Goal: Task Accomplishment & Management: Use online tool/utility

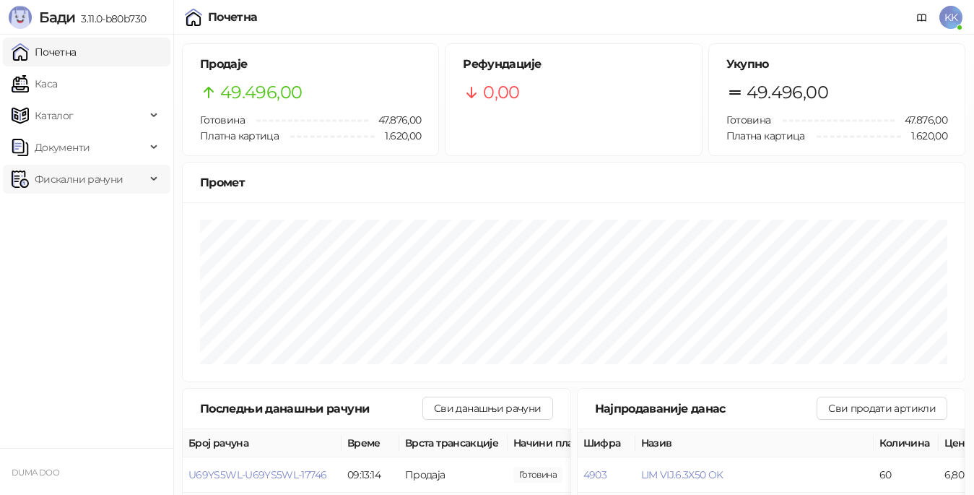
click at [101, 175] on span "Фискални рачуни" at bounding box center [79, 179] width 88 height 29
click at [67, 207] on link "Издати рачуни" at bounding box center [65, 210] width 97 height 29
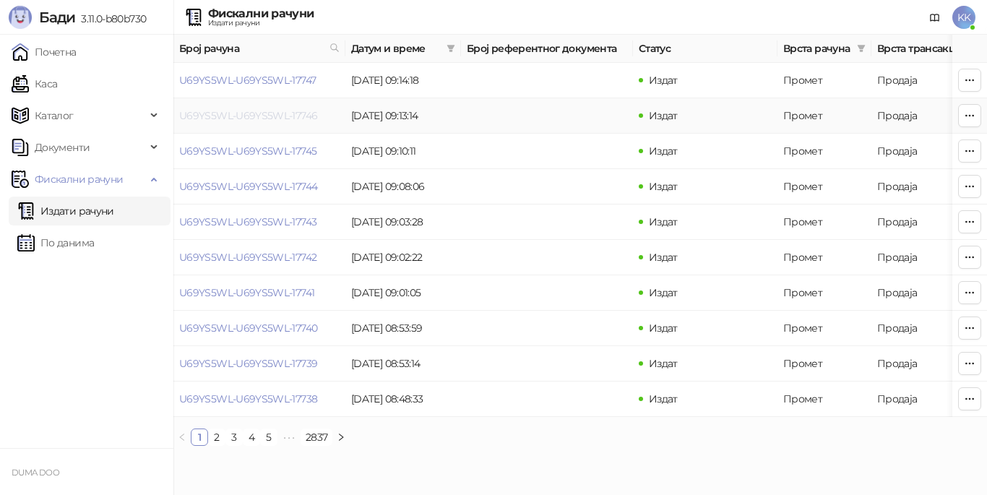
click at [291, 118] on link "U69YS5WL-U69YS5WL-17746" at bounding box center [248, 115] width 138 height 13
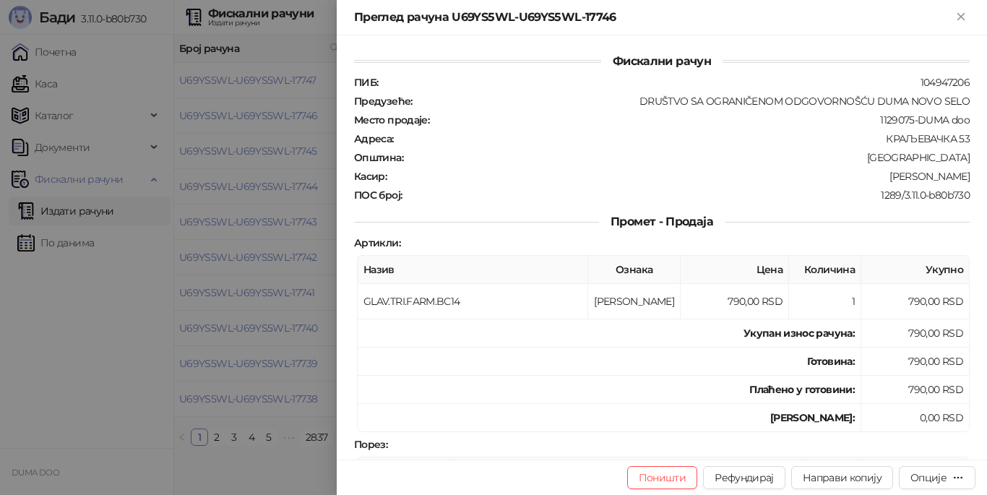
click at [272, 147] on div at bounding box center [493, 247] width 987 height 495
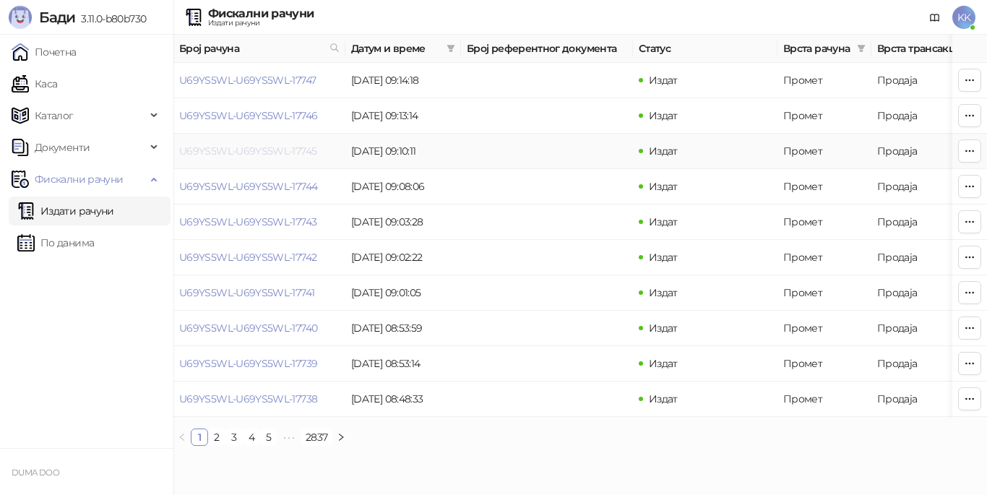
click at [272, 147] on link "U69YS5WL-U69YS5WL-17745" at bounding box center [247, 150] width 137 height 13
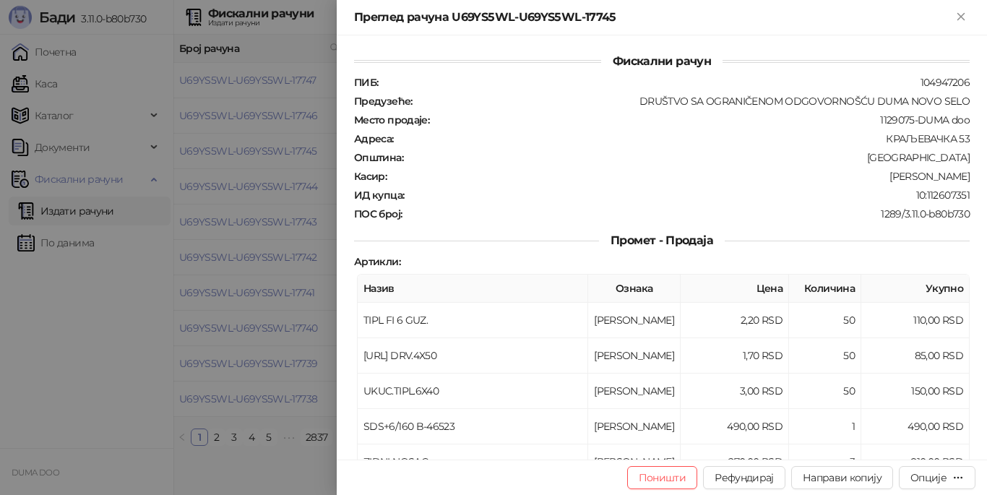
click at [248, 186] on div at bounding box center [493, 247] width 987 height 495
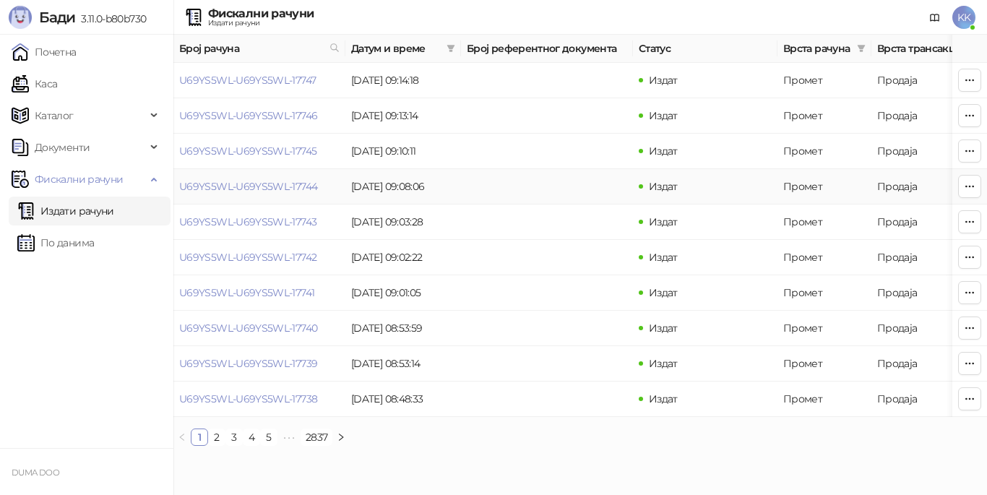
click at [248, 186] on link "U69YS5WL-U69YS5WL-17744" at bounding box center [248, 186] width 138 height 13
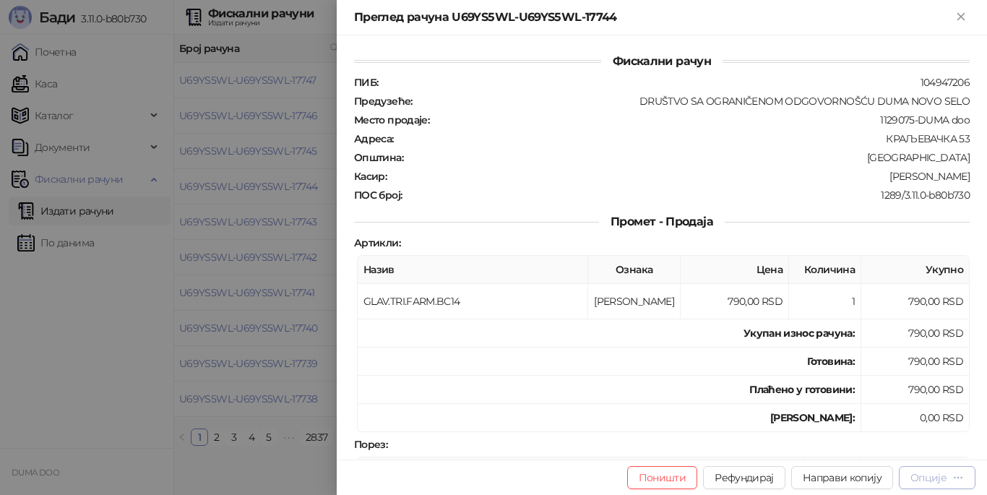
click at [947, 479] on div "Опције" at bounding box center [936, 477] width 53 height 14
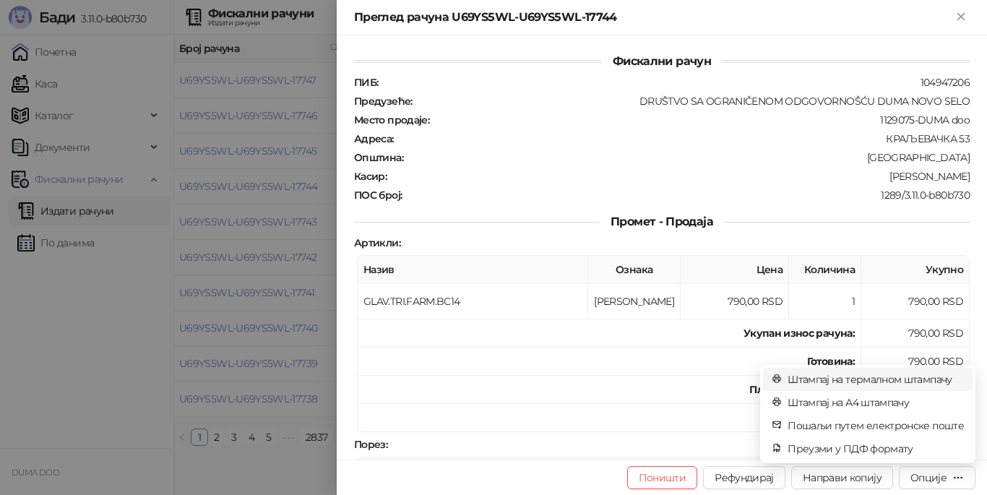
click at [878, 383] on span "Штампај на термалном штампачу" at bounding box center [875, 379] width 176 height 16
